Goal: Task Accomplishment & Management: Manage account settings

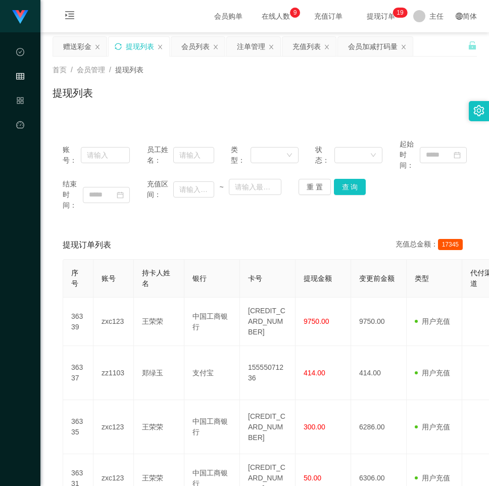
click at [119, 43] on icon "图标: sync" at bounding box center [118, 46] width 7 height 7
drag, startPoint x: 466, startPoint y: 115, endPoint x: 427, endPoint y: 115, distance: 39.4
click at [466, 115] on div "首页 / 会员管理 / 提现列表 / 提现列表" at bounding box center [264, 87] width 449 height 60
click at [118, 46] on icon "图标: sync" at bounding box center [118, 46] width 7 height 7
